Goal: Navigation & Orientation: Go to known website

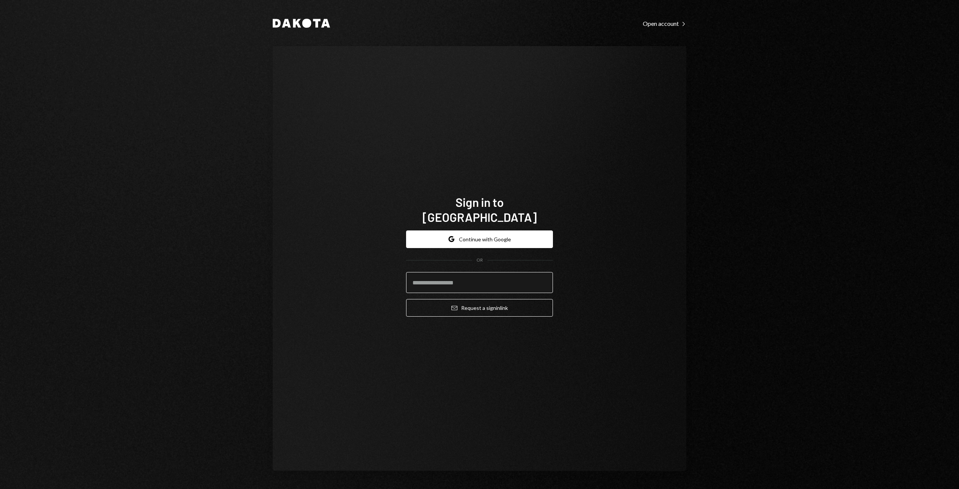
click at [471, 272] on input "email" at bounding box center [479, 282] width 147 height 21
click at [432, 280] on input "email" at bounding box center [479, 282] width 147 height 21
type input "**********"
click at [406, 299] on button "Email Request a sign in link" at bounding box center [479, 308] width 147 height 18
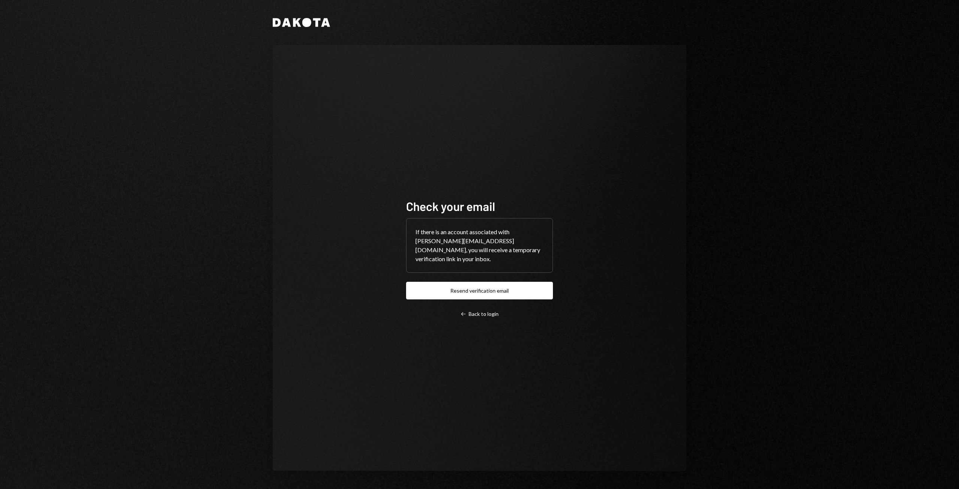
click at [626, 278] on div "Check your email If there is an account associated with alexandre.servio@parfin…" at bounding box center [480, 258] width 414 height 426
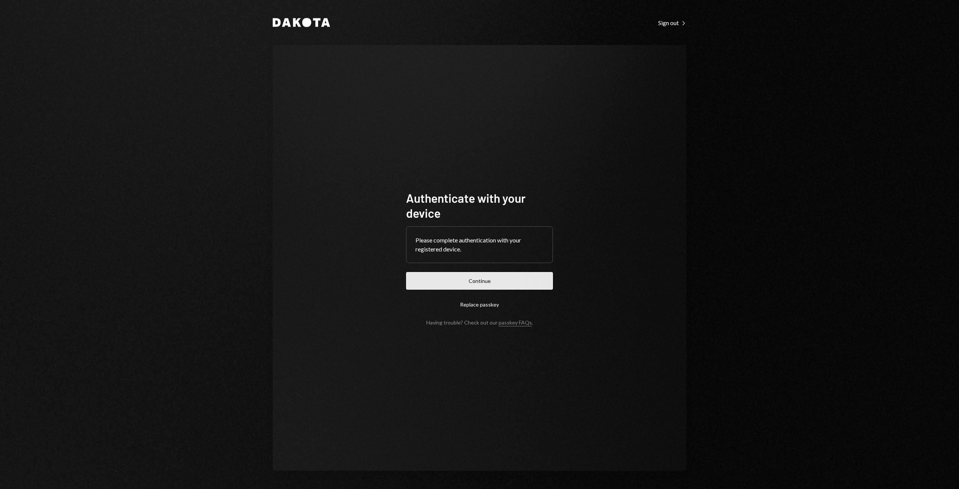
click at [467, 276] on button "Continue" at bounding box center [479, 281] width 147 height 18
